Goal: Task Accomplishment & Management: Complete application form

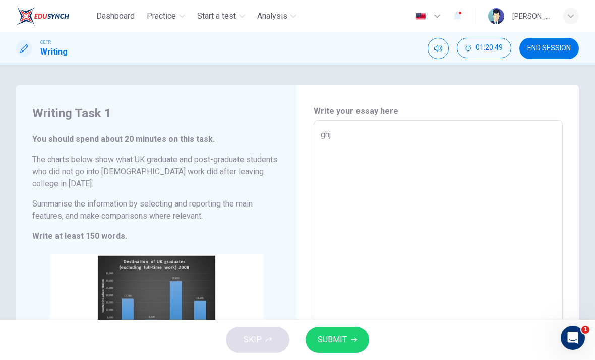
scroll to position [149, 0]
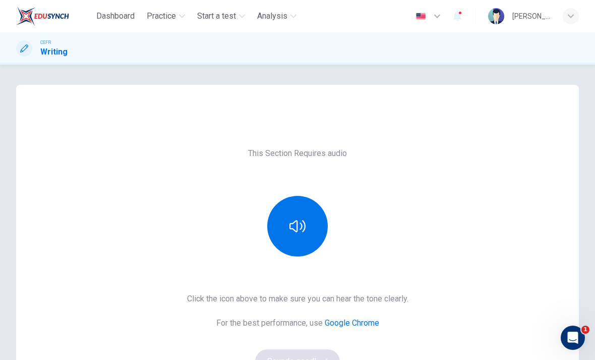
click at [300, 248] on button "button" at bounding box center [297, 226] width 61 height 61
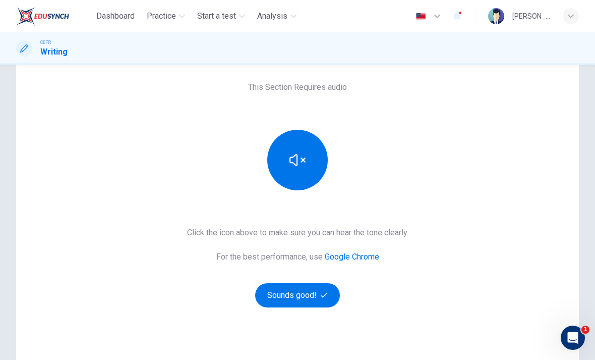
scroll to position [67, 0]
click at [322, 294] on icon "button" at bounding box center [324, 294] width 7 height 7
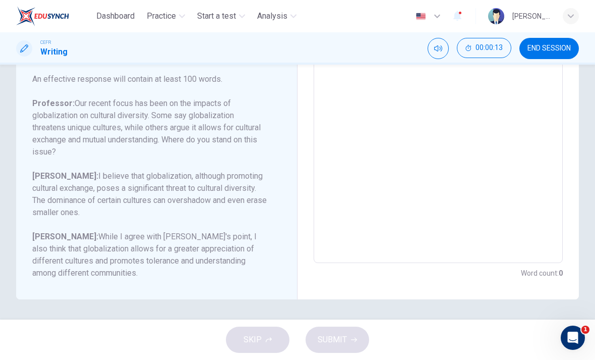
scroll to position [194, 0]
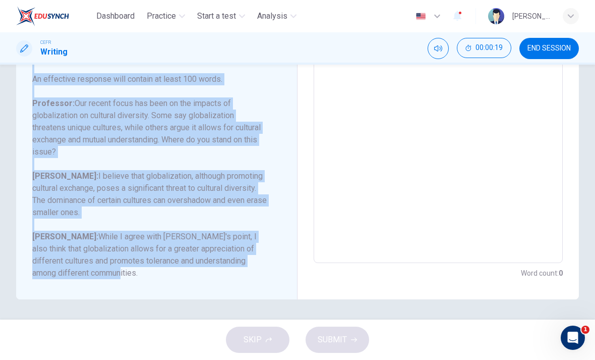
click at [197, 275] on h6 "[PERSON_NAME]: While I agree with [PERSON_NAME]'s point, I also think that glob…" at bounding box center [150, 255] width 237 height 48
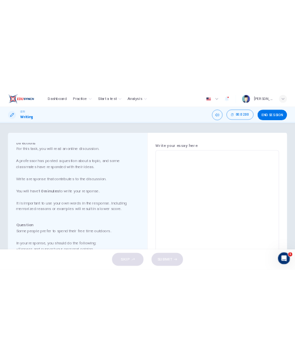
scroll to position [54, 0]
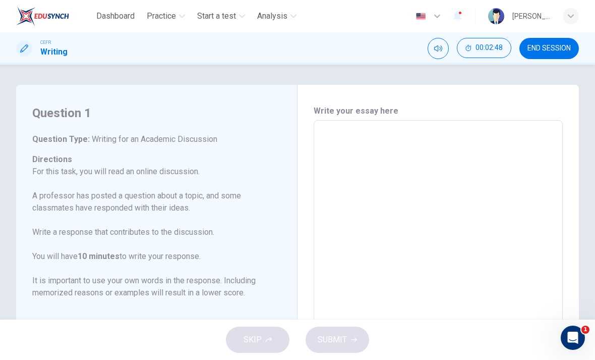
click at [395, 118] on div "Write your essay here x ​ Word count : 0" at bounding box center [438, 289] width 249 height 368
click at [377, 141] on textarea at bounding box center [438, 289] width 235 height 320
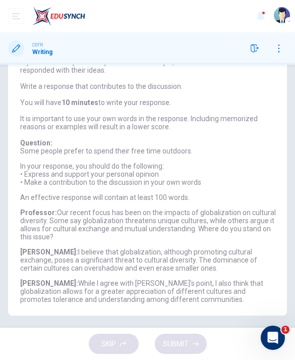
scroll to position [119, 0]
checkbox input "true"
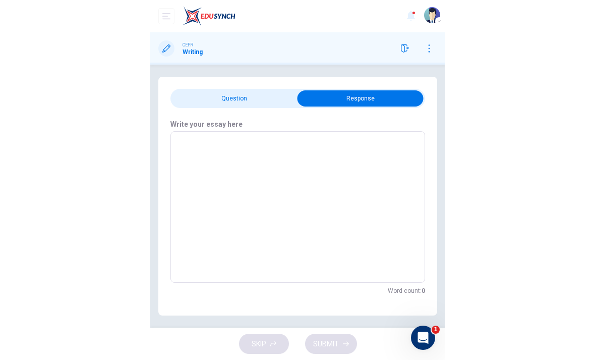
scroll to position [0, 0]
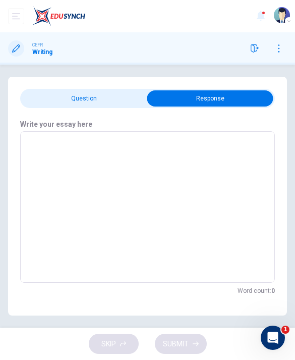
click at [147, 197] on textarea at bounding box center [147, 207] width 241 height 135
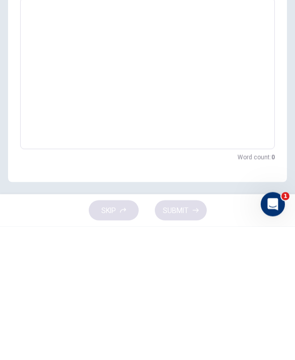
type textarea "I"
type textarea "x"
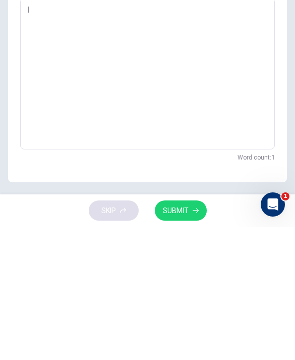
type textarea "I"
type textarea "x"
type textarea "I t"
type textarea "x"
type textarea "I th"
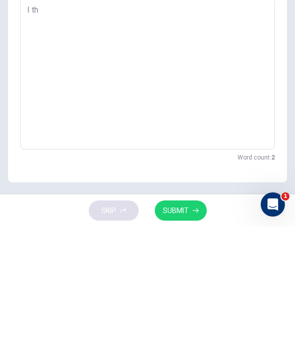
type textarea "x"
type textarea "I thi"
type textarea "x"
type textarea "I thin"
type textarea "x"
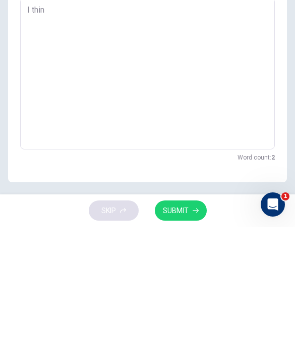
type textarea "I think"
type textarea "x"
type textarea "I think"
type textarea "x"
type textarea "I think b"
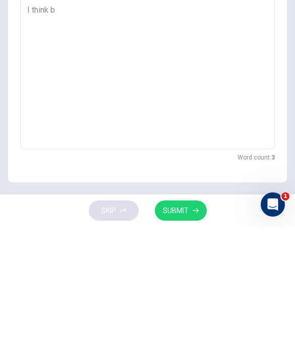
type textarea "x"
type textarea "I think bi"
type textarea "x"
type textarea "I think bit"
type textarea "x"
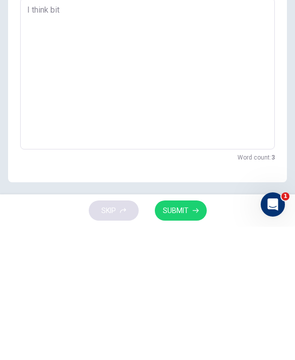
type textarea "I think bith"
type textarea "x"
type textarea "I think bith"
type textarea "x"
type textarea "I think bith A"
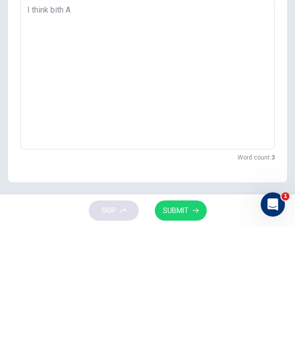
type textarea "x"
type textarea "I think bith Am"
type textarea "x"
type textarea "I think bith Ame"
type textarea "x"
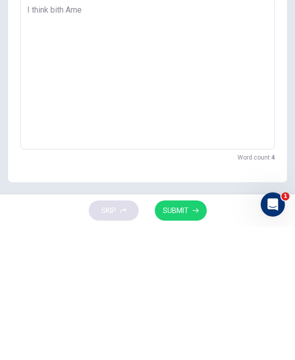
type textarea "I think bith Amel"
type textarea "x"
type textarea "I think [PERSON_NAME]"
type textarea "x"
type textarea "I think [PERSON_NAME]"
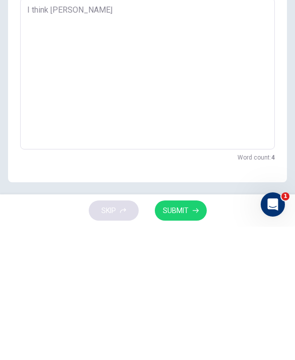
type textarea "x"
type textarea "I think [PERSON_NAME]"
type textarea "x"
type textarea "I think [PERSON_NAME] a"
type textarea "x"
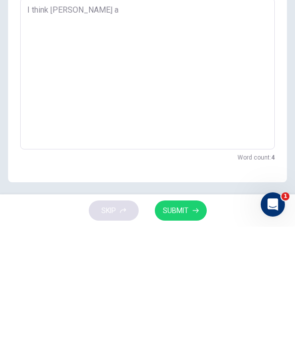
type textarea "I think [PERSON_NAME] an"
type textarea "x"
type textarea "I think [PERSON_NAME] and"
type textarea "x"
type textarea "I think [PERSON_NAME] and"
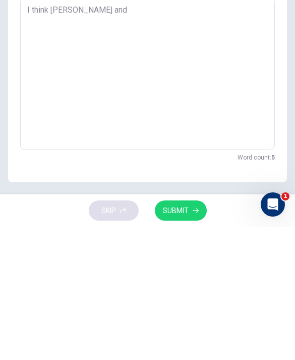
type textarea "x"
type textarea "I think [PERSON_NAME] and H"
type textarea "x"
type textarea "I think [PERSON_NAME] and He"
type textarea "x"
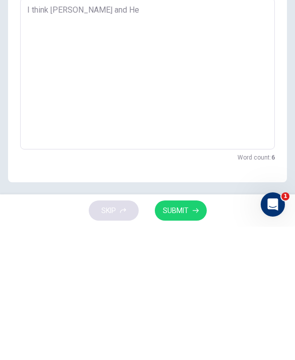
type textarea "I think [PERSON_NAME] and Hen"
type textarea "x"
type textarea "I think [PERSON_NAME] and Henr"
type textarea "x"
type textarea "I think [PERSON_NAME] and [PERSON_NAME]"
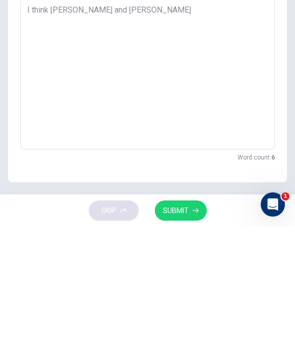
type textarea "x"
type textarea "I think [PERSON_NAME] and [PERSON_NAME]"
type textarea "x"
type textarea "I think [PERSON_NAME] and [PERSON_NAME]"
type textarea "x"
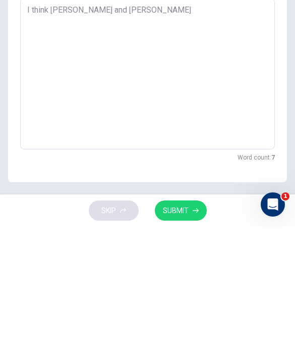
type textarea "I think [PERSON_NAME] and [PERSON_NAME]"
type textarea "x"
type textarea "I think [PERSON_NAME] and [PERSON_NAME]"
type textarea "x"
type textarea "I think [PERSON_NAME] and [PERSON_NAME]"
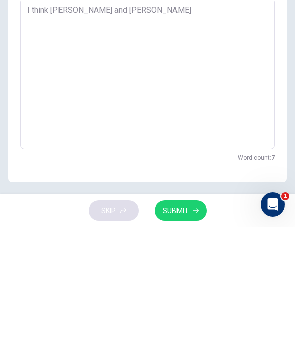
type textarea "x"
type textarea "I think [PERSON_NAME] and [PERSON_NAME] bring"
type textarea "x"
type textarea "I think [PERSON_NAME] and [PERSON_NAME] bring"
type textarea "x"
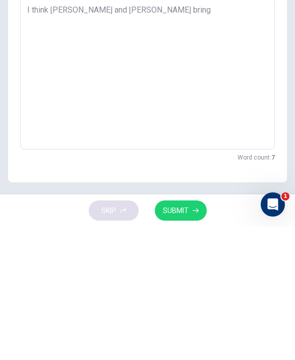
type textarea "I think [PERSON_NAME] and [PERSON_NAME] bring u"
type textarea "x"
type textarea "I think [PERSON_NAME] and [PERSON_NAME] bring up"
type textarea "x"
type textarea "I think [PERSON_NAME] and [PERSON_NAME] bring up"
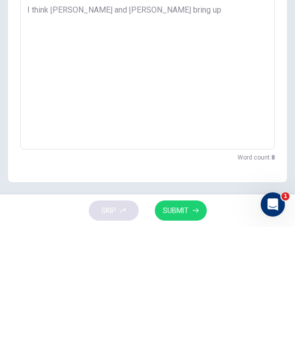
type textarea "x"
type textarea "I think [PERSON_NAME] and [PERSON_NAME] bring up i"
type textarea "x"
type textarea "I think [PERSON_NAME] and [PERSON_NAME] bring up im"
type textarea "x"
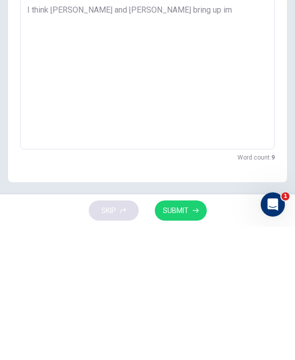
type textarea "I think [PERSON_NAME] and [PERSON_NAME] bring up imp"
type textarea "x"
type textarea "I think [PERSON_NAME] and [PERSON_NAME] bring up impo"
type textarea "x"
type textarea "I think [PERSON_NAME] and [PERSON_NAME] bring up impor"
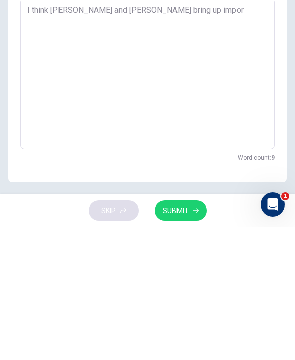
type textarea "x"
type textarea "I think [PERSON_NAME] and [PERSON_NAME] bring up import"
type textarea "x"
type textarea "I think [PERSON_NAME] and [PERSON_NAME] bring up importa"
type textarea "x"
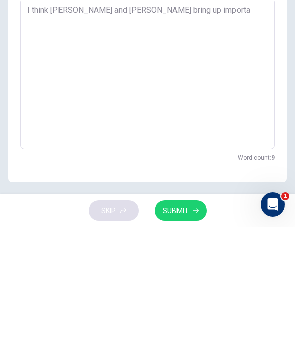
type textarea "I think [PERSON_NAME] and [PERSON_NAME] bring up importan"
type textarea "x"
type textarea "I think [PERSON_NAME] and [PERSON_NAME] bring up important"
type textarea "x"
type textarea "I think [PERSON_NAME] and [PERSON_NAME] bring up important"
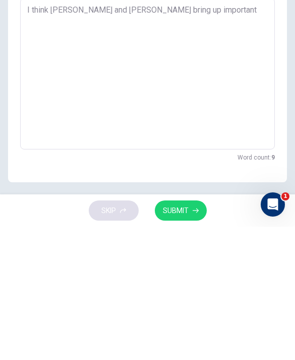
type textarea "x"
type textarea "I think [PERSON_NAME] and [PERSON_NAME] bring up important p"
type textarea "x"
type textarea "I think [PERSON_NAME] and [PERSON_NAME] bring up important pe"
type textarea "x"
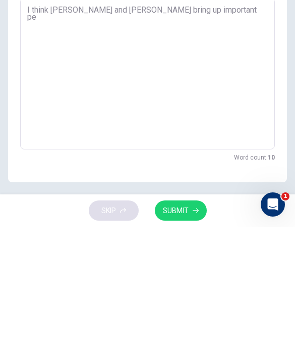
type textarea "I think [PERSON_NAME] and [PERSON_NAME] bring up important per"
type textarea "x"
type textarea "I think [PERSON_NAME] and [PERSON_NAME] bring up important pers"
type textarea "x"
type textarea "I think [PERSON_NAME] and [PERSON_NAME] bring up important persp"
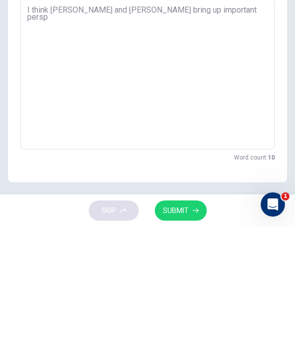
type textarea "x"
type textarea "I think [PERSON_NAME] and [PERSON_NAME] bring up important perspe"
type textarea "x"
type textarea "I think [PERSON_NAME] and [PERSON_NAME] bring up important perspec"
type textarea "x"
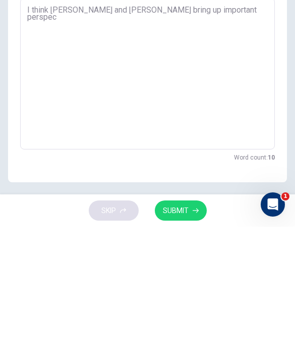
type textarea "I think [PERSON_NAME] and [PERSON_NAME] bring up important perspect"
type textarea "x"
type textarea "I think [PERSON_NAME] and [PERSON_NAME] bring up important perspecti"
type textarea "x"
type textarea "I think [PERSON_NAME] and [PERSON_NAME] bring up important perspectiv"
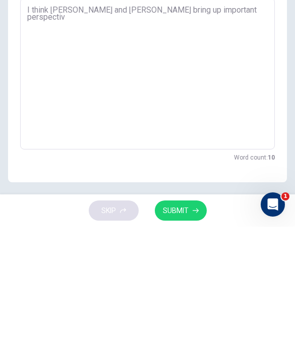
type textarea "x"
type textarea "I think [PERSON_NAME] and [PERSON_NAME] bring up important perspective"
type textarea "x"
type textarea "I think [PERSON_NAME] and [PERSON_NAME] bring up important perspectives"
type textarea "x"
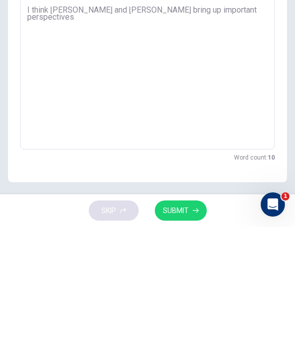
type textarea "I think [PERSON_NAME] and [PERSON_NAME] bring up important perspectives"
type textarea "x"
type textarea "I think [PERSON_NAME] and [PERSON_NAME] bring up important perspectives o"
type textarea "x"
type textarea "I think [PERSON_NAME] and [PERSON_NAME] bring up important perspectives on"
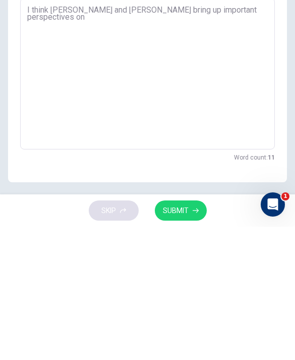
type textarea "x"
type textarea "I think [PERSON_NAME] and [PERSON_NAME] bring up important perspectives on"
type textarea "x"
type textarea "I think [PERSON_NAME] and [PERSON_NAME] bring up important perspectives on g"
type textarea "x"
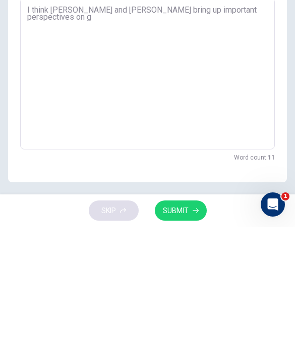
type textarea "I think [PERSON_NAME] and [PERSON_NAME] bring up important perspectives on gl"
type textarea "x"
type textarea "I think [PERSON_NAME] and [PERSON_NAME] bring up important perspectives on glo"
type textarea "x"
type textarea "I think [PERSON_NAME] and [PERSON_NAME] bring up important perspectives on glob"
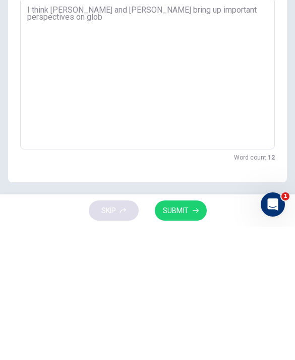
type textarea "x"
type textarea "I think [PERSON_NAME] and [PERSON_NAME] bring up important perspectives on globa"
type textarea "x"
type textarea "I think [PERSON_NAME] and [PERSON_NAME] bring up important perspectives on glob…"
type textarea "x"
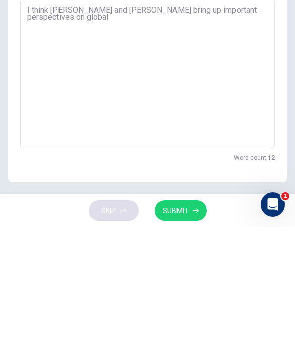
type textarea "I think [PERSON_NAME] and [PERSON_NAME] bring up important perspectives on glob…"
type textarea "x"
type textarea "I think [PERSON_NAME] and [PERSON_NAME] bring up important perspectives on glob…"
type textarea "x"
type textarea "I think [PERSON_NAME] and [PERSON_NAME] bring up important perspectives on glob…"
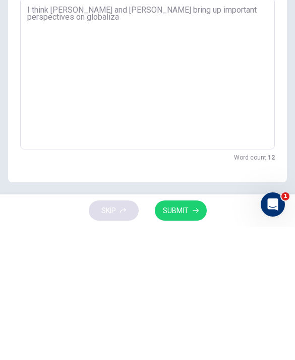
type textarea "x"
type textarea "I think [PERSON_NAME] and [PERSON_NAME] bring up important perspectives on glob…"
type textarea "x"
type textarea "I think [PERSON_NAME] and [PERSON_NAME] bring up important perspectives on glob…"
type textarea "x"
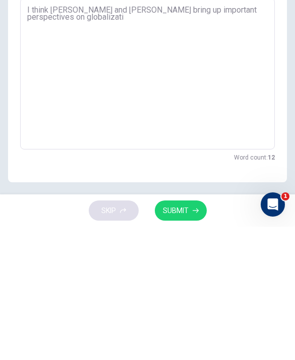
type textarea "I think [PERSON_NAME] and [PERSON_NAME] bring up important perspectives on glob…"
type textarea "x"
type textarea "I think [PERSON_NAME] and [PERSON_NAME] bring up important perspectives on glob…"
type textarea "x"
type textarea "I think [PERSON_NAME] and [PERSON_NAME] bring up important perspectives on glob…"
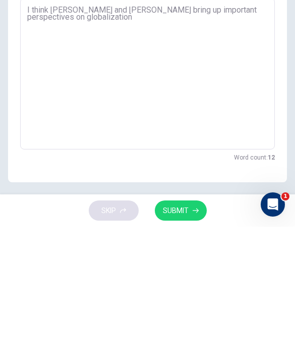
type textarea "x"
type textarea "I think [PERSON_NAME] and [PERSON_NAME] bring up important perspectives on glob…"
type textarea "x"
type textarea "I think [PERSON_NAME] and [PERSON_NAME] bring up important perspectives on glob…"
type textarea "x"
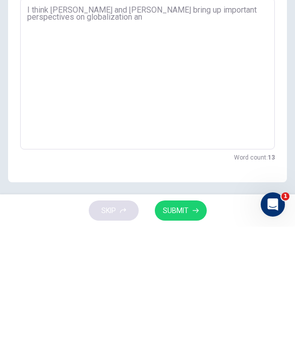
type textarea "I think [PERSON_NAME] and [PERSON_NAME] bring up important perspectives on glob…"
type textarea "x"
type textarea "I think [PERSON_NAME] and [PERSON_NAME] bring up important perspectives on glob…"
type textarea "x"
type textarea "I think [PERSON_NAME] and [PERSON_NAME] bring up important perspectives on glob…"
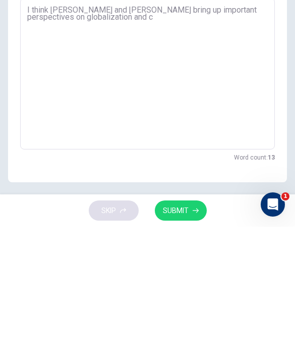
type textarea "x"
type textarea "I think [PERSON_NAME] and [PERSON_NAME] bring up important perspectives on glob…"
type textarea "x"
type textarea "I think [PERSON_NAME] and [PERSON_NAME] bring up important perspectives on glob…"
type textarea "x"
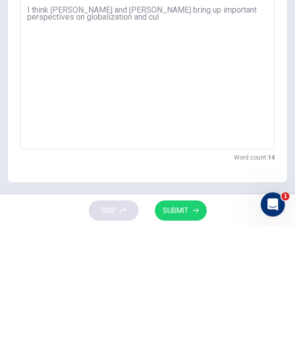
type textarea "I think [PERSON_NAME] and [PERSON_NAME] bring up important perspectives on glob…"
type textarea "x"
type textarea "I think [PERSON_NAME] and [PERSON_NAME] bring up important perspectives on glob…"
type textarea "x"
type textarea "I think [PERSON_NAME] and [PERSON_NAME] bring up important perspectives on glob…"
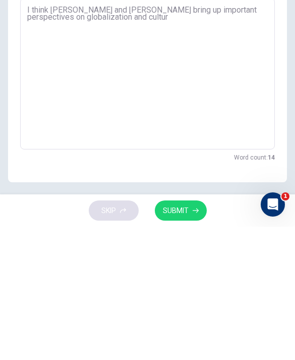
type textarea "x"
type textarea "I think [PERSON_NAME] and [PERSON_NAME] bring up important perspectives on glob…"
type textarea "x"
type textarea "I think [PERSON_NAME] and [PERSON_NAME] bring up important perspectives on glob…"
type textarea "x"
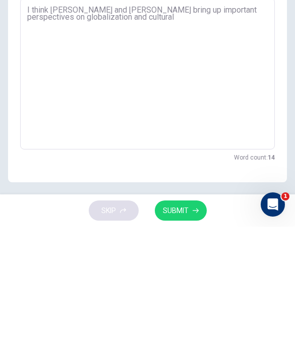
type textarea "I think [PERSON_NAME] and [PERSON_NAME] bring up important perspectives on glob…"
type textarea "x"
type textarea "I think [PERSON_NAME] and [PERSON_NAME] bring up important perspectives on glob…"
type textarea "x"
type textarea "I think [PERSON_NAME] and [PERSON_NAME] bring up important perspectives on glob…"
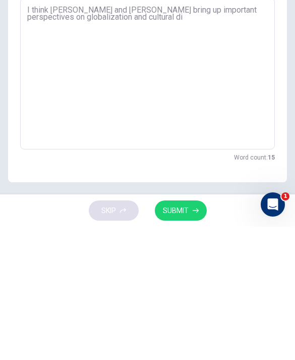
type textarea "x"
type textarea "I think [PERSON_NAME] and [PERSON_NAME] bring up important perspectives on glob…"
type textarea "x"
type textarea "I think [PERSON_NAME] and [PERSON_NAME] bring up important perspectives on glob…"
type textarea "x"
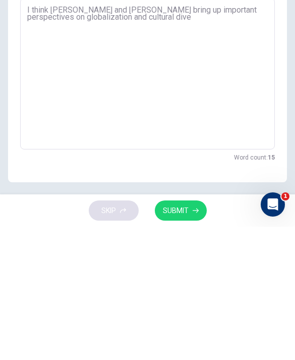
type textarea "I think [PERSON_NAME] and [PERSON_NAME] bring up important perspectives on glob…"
type textarea "x"
type textarea "I think [PERSON_NAME] and [PERSON_NAME] bring up important perspectives on glob…"
type textarea "x"
type textarea "I think [PERSON_NAME] and [PERSON_NAME] bring up important perspectives on glob…"
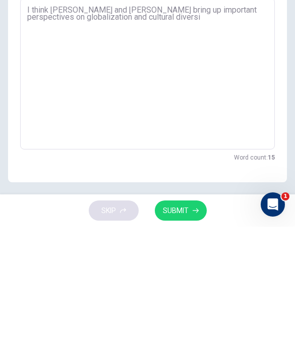
type textarea "x"
type textarea "I think [PERSON_NAME] and [PERSON_NAME] bring up important perspectives on glob…"
click at [55, 140] on textarea "I think [PERSON_NAME] and [PERSON_NAME] bring up important perspectives on glob…" at bounding box center [147, 207] width 241 height 135
click at [54, 140] on textarea "I think [PERSON_NAME] and [PERSON_NAME] bring up important perspectives on glob…" at bounding box center [147, 207] width 241 height 135
click at [231, 140] on textarea "I think both [PERSON_NAME] and [PERSON_NAME] bring up important perspectives on…" at bounding box center [147, 207] width 241 height 135
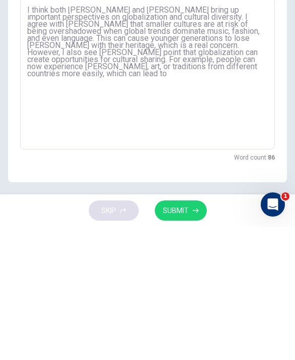
click at [233, 140] on textarea "I think both [PERSON_NAME] and [PERSON_NAME] bring up important perspectives on…" at bounding box center [147, 207] width 241 height 135
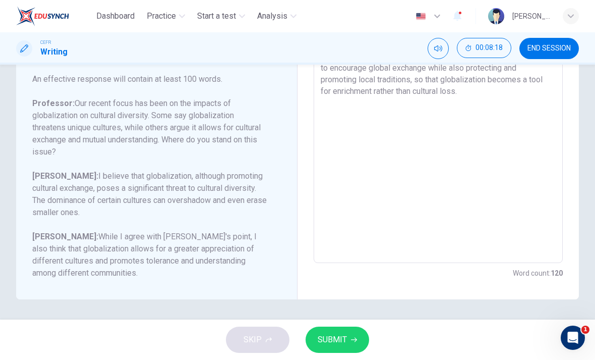
scroll to position [194, 0]
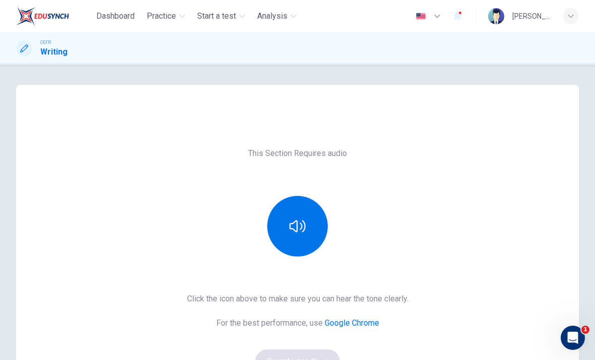
click at [155, 18] on span "Practice" at bounding box center [161, 16] width 29 height 12
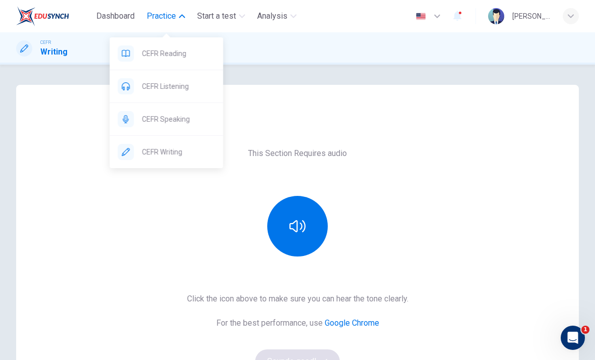
click at [177, 147] on span "CEFR Writing" at bounding box center [178, 152] width 73 height 12
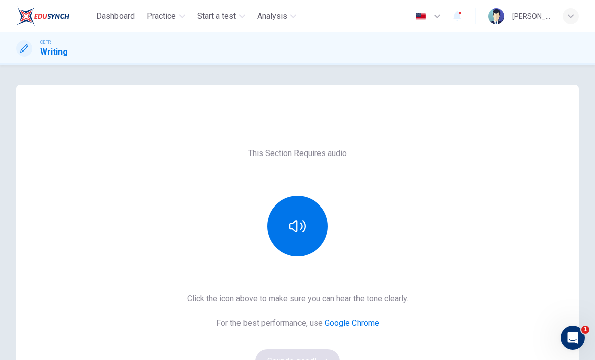
click at [176, 21] on span "Practice" at bounding box center [161, 16] width 29 height 12
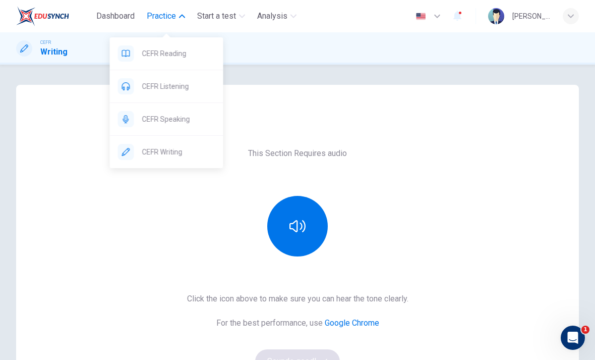
click at [176, 56] on span "CEFR Reading" at bounding box center [178, 53] width 73 height 12
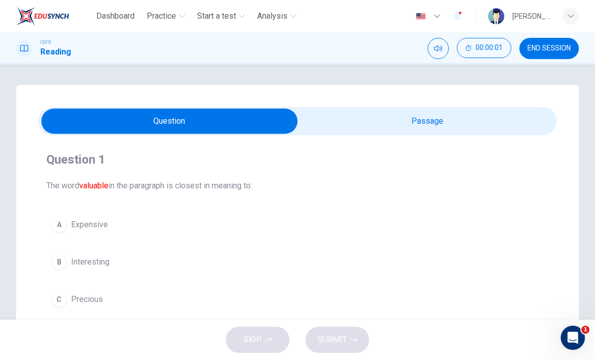
click at [369, 119] on input "checkbox" at bounding box center [169, 120] width 778 height 25
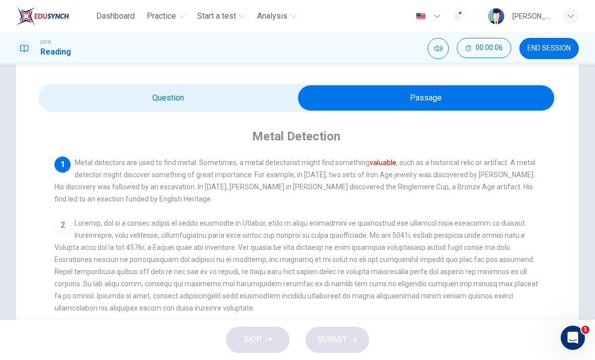
scroll to position [24, 0]
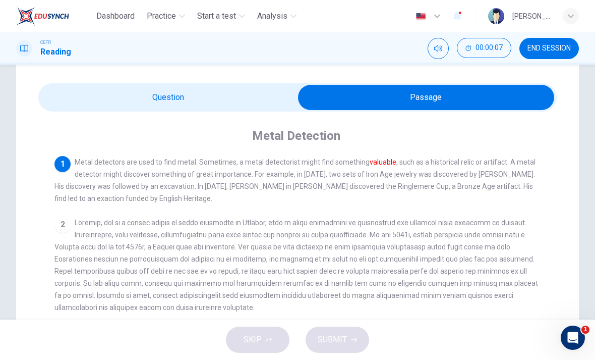
click at [224, 90] on input "checkbox" at bounding box center [426, 97] width 778 height 25
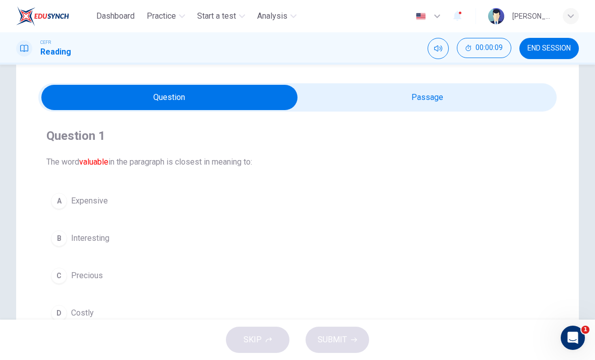
click at [140, 272] on button "C Precious" at bounding box center [297, 275] width 503 height 25
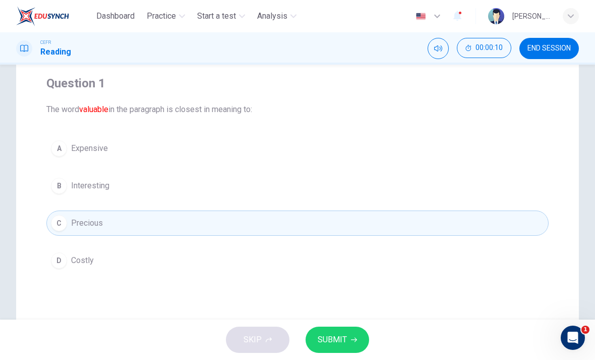
scroll to position [82, 0]
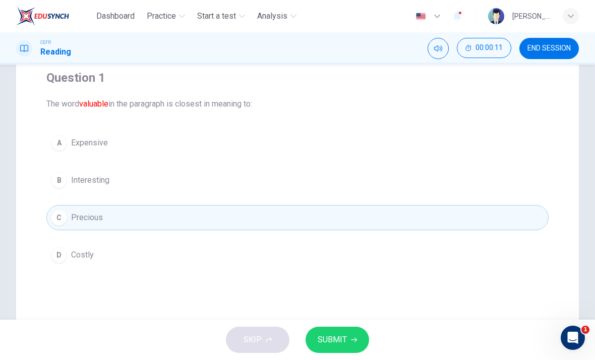
click at [346, 352] on button "SUBMIT" at bounding box center [338, 339] width 64 height 26
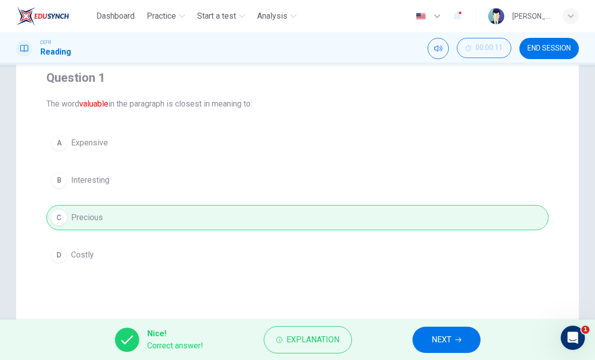
click at [437, 327] on button "NEXT" at bounding box center [447, 339] width 68 height 26
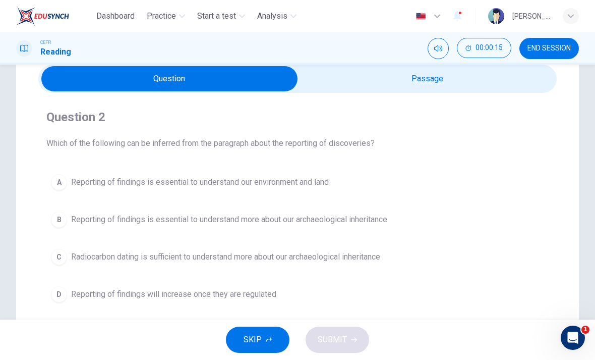
scroll to position [38, 0]
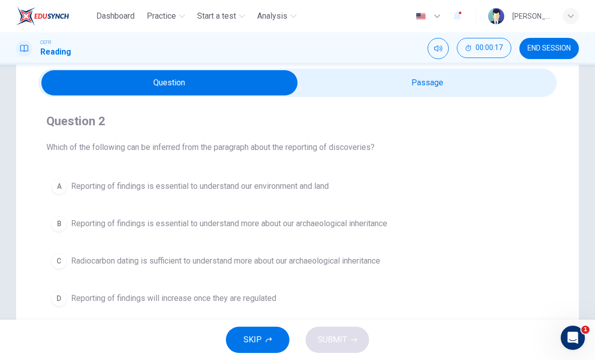
click at [487, 75] on input "checkbox" at bounding box center [169, 82] width 778 height 25
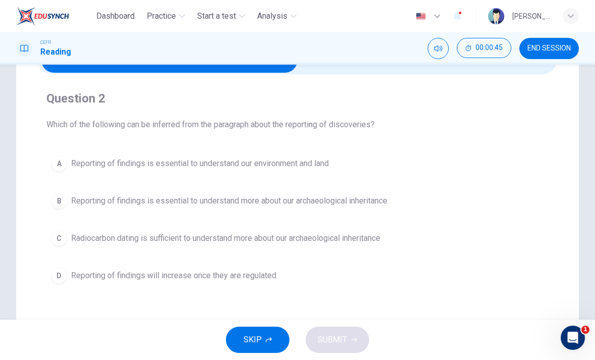
scroll to position [64, 0]
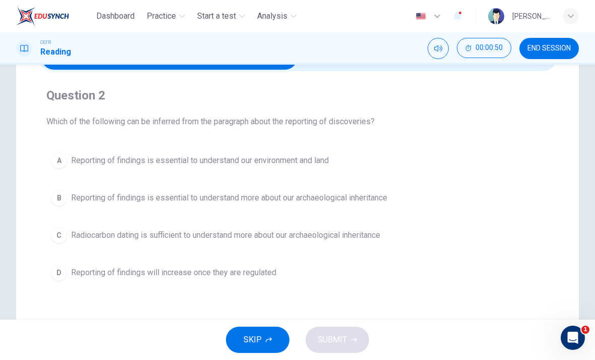
click at [351, 238] on span "Radiocarbon dating is sufficient to understand more about our archaeological in…" at bounding box center [225, 235] width 309 height 12
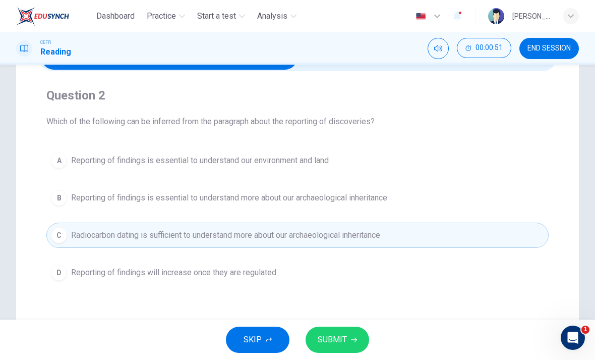
click at [343, 349] on button "SUBMIT" at bounding box center [338, 339] width 64 height 26
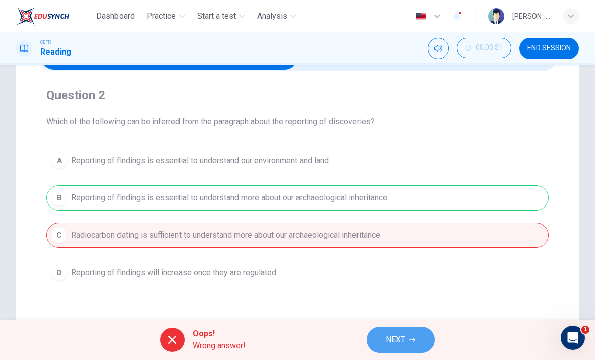
click at [390, 342] on span "NEXT" at bounding box center [396, 340] width 20 height 14
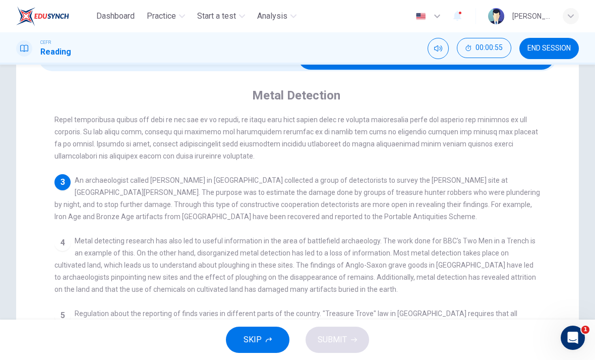
scroll to position [115, 0]
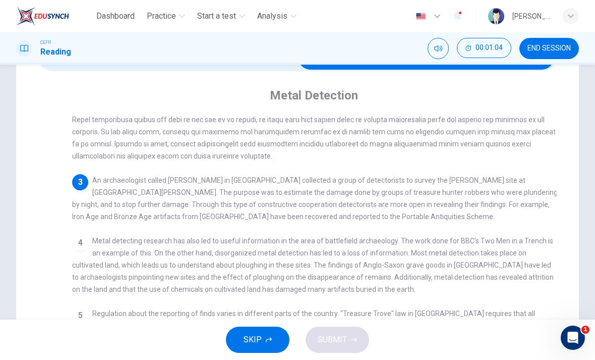
checkbox input "false"
